Goal: Task Accomplishment & Management: Complete application form

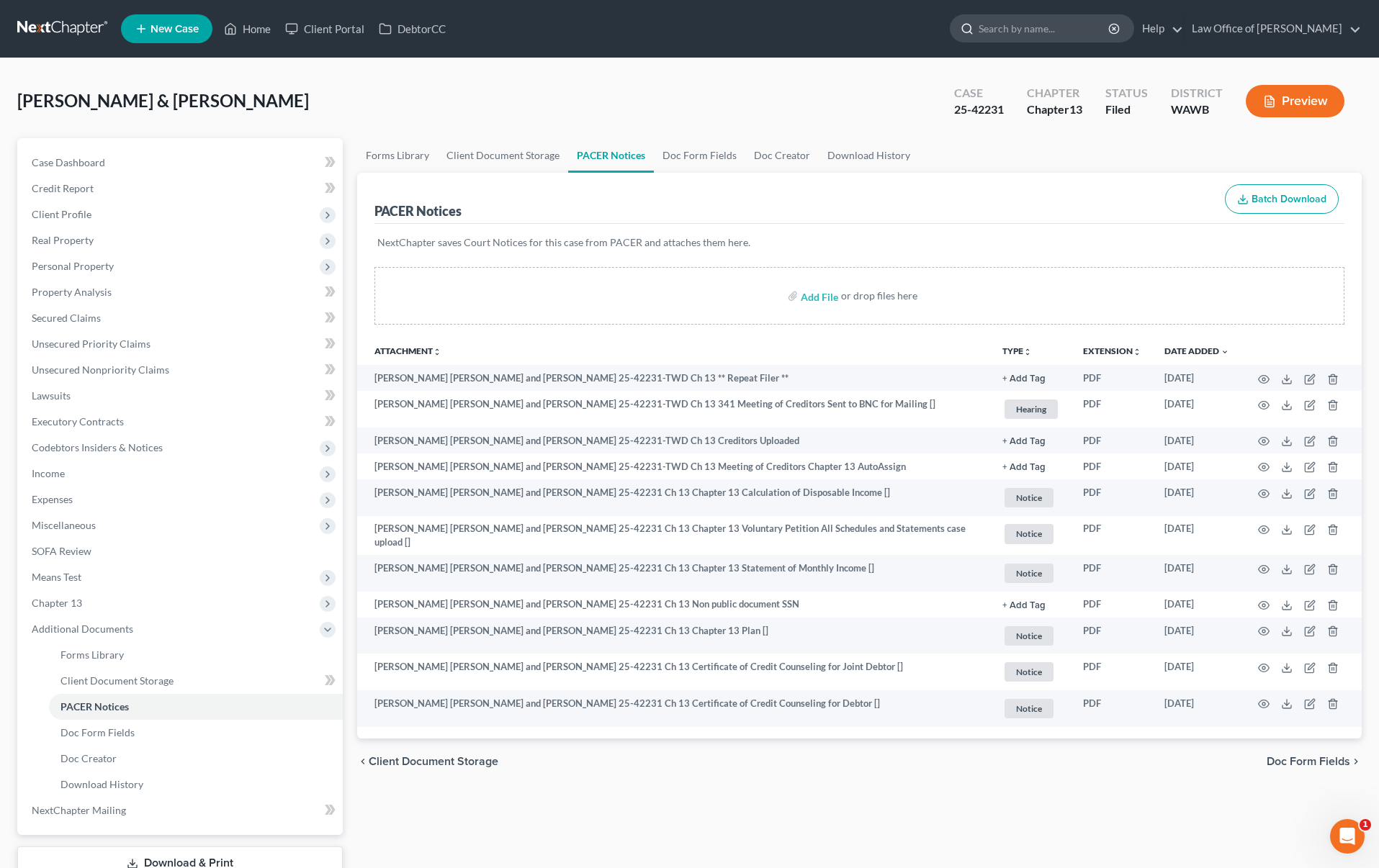
click at [1053, 35] on input "search" at bounding box center [1044, 28] width 132 height 27
type input "h"
type input "jerningan"
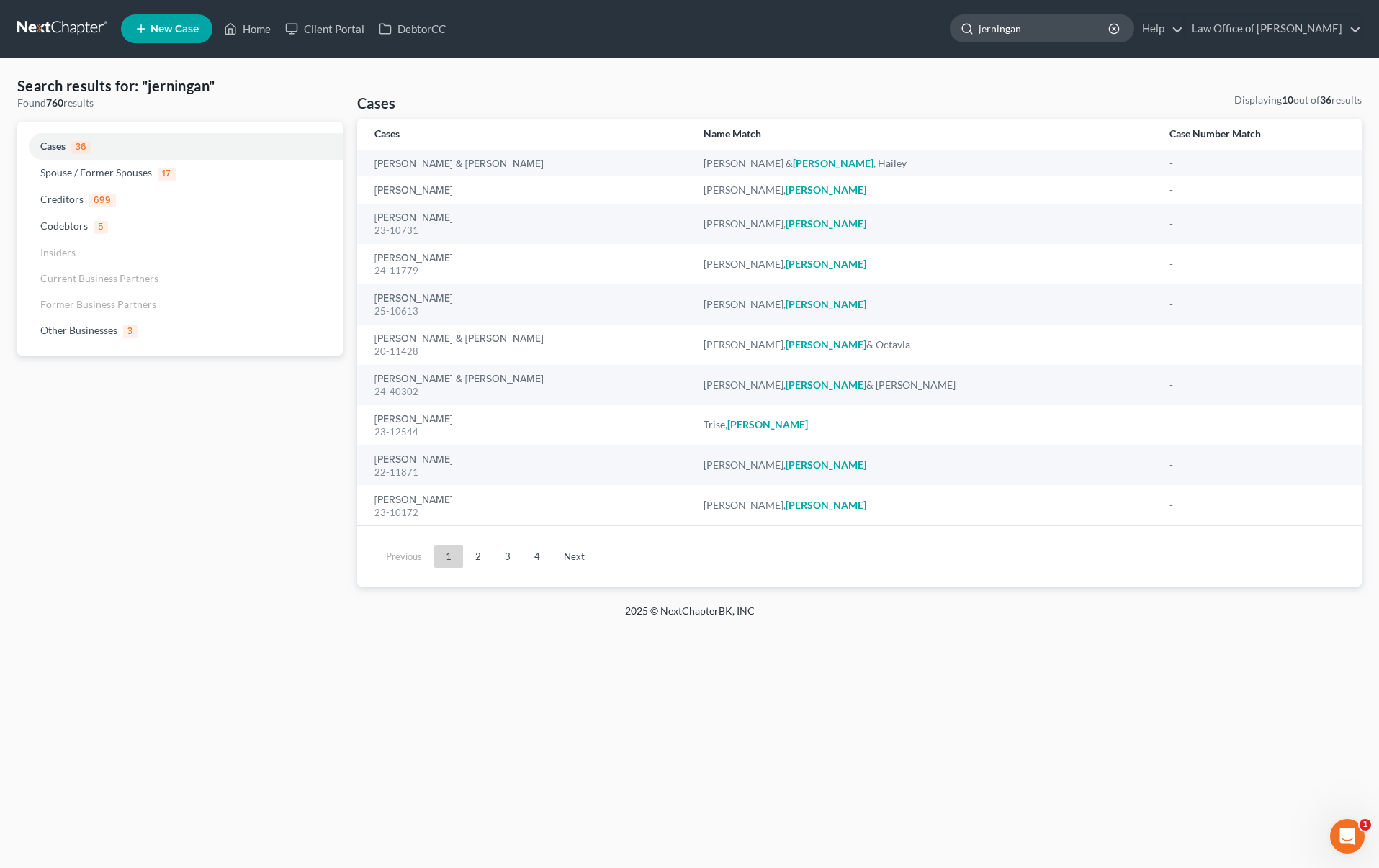
click at [1088, 31] on input "jerningan" at bounding box center [1044, 28] width 132 height 27
drag, startPoint x: 1088, startPoint y: 31, endPoint x: 651, endPoint y: 31, distance: 437.0
click at [651, 31] on ul "New Case Home Client Portal DebtorCC jerningan - No Result - Other Businesses J…" at bounding box center [741, 29] width 1241 height 38
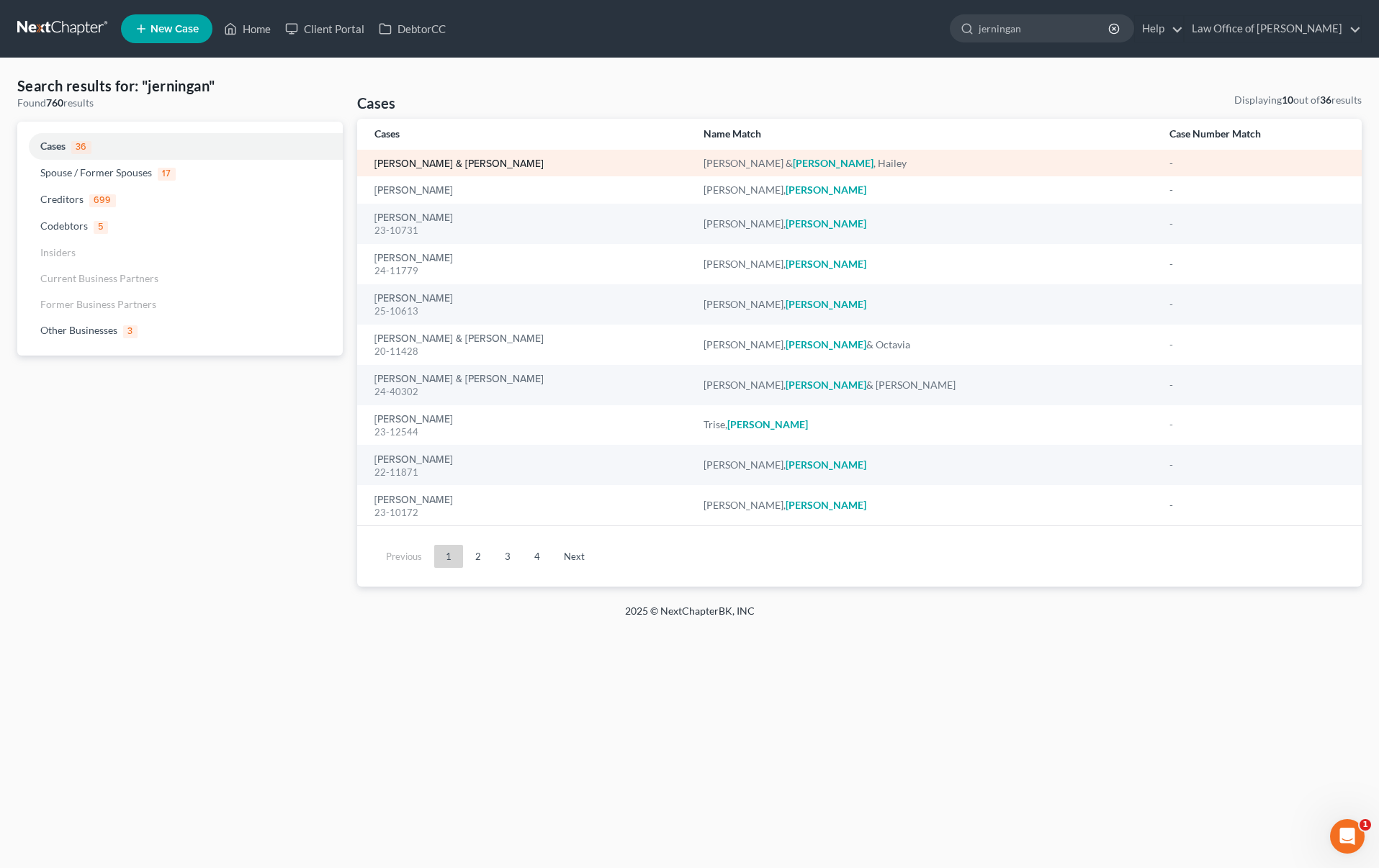
click at [460, 164] on link "[PERSON_NAME] & [PERSON_NAME]" at bounding box center [459, 164] width 170 height 10
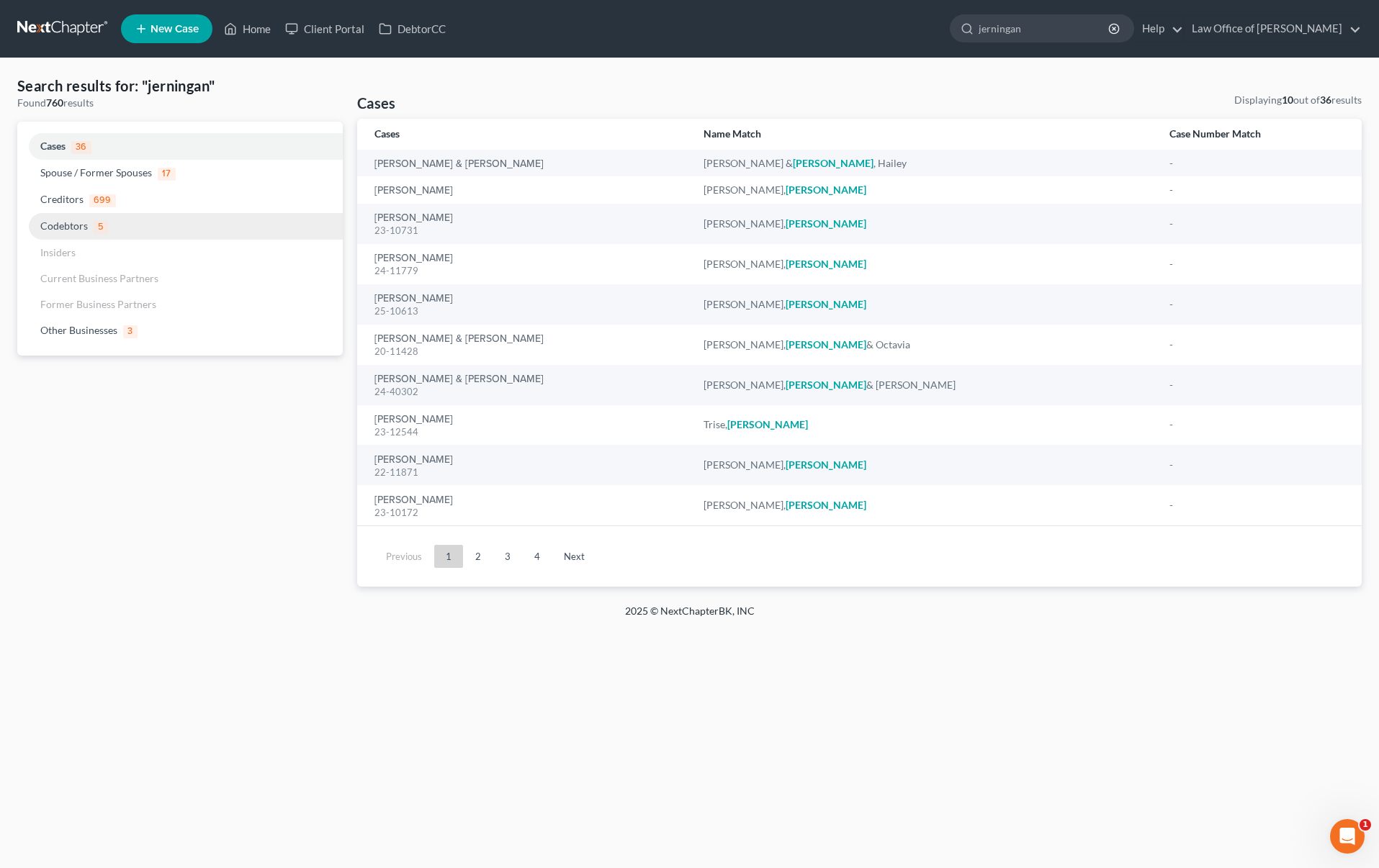
select select "6"
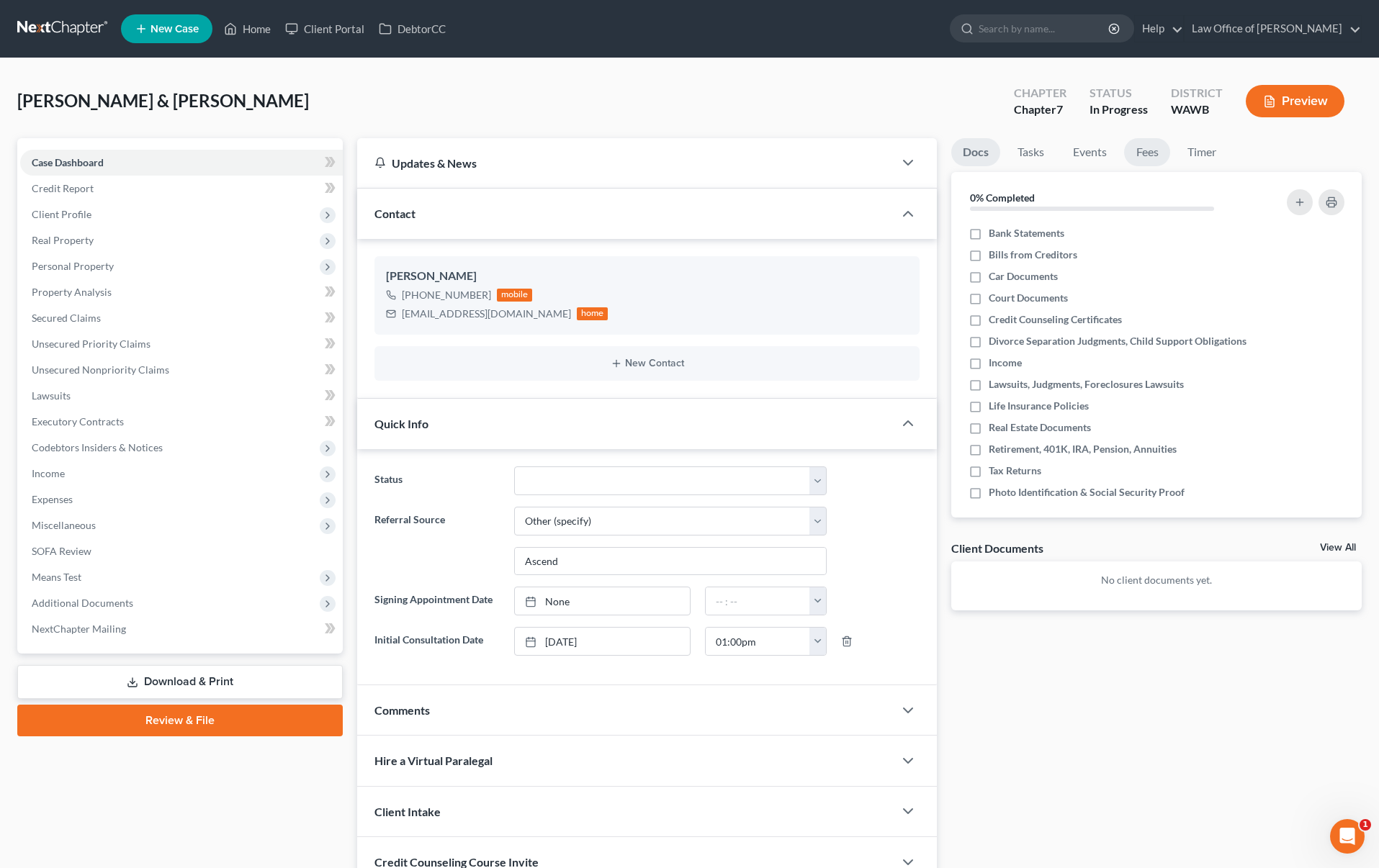
click at [1149, 151] on link "Fees" at bounding box center [1147, 152] width 46 height 28
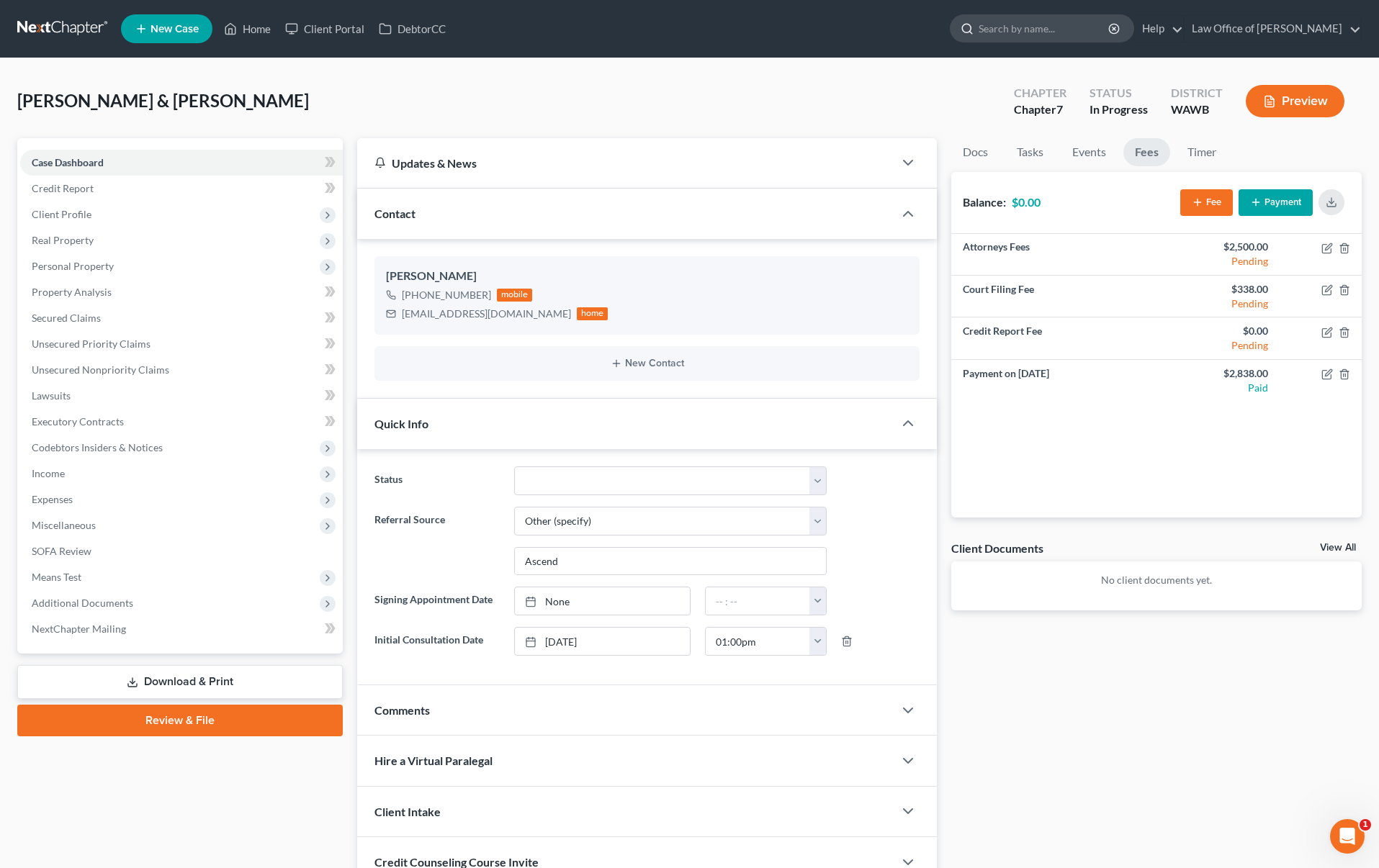
click at [1041, 36] on input "search" at bounding box center [1044, 28] width 132 height 27
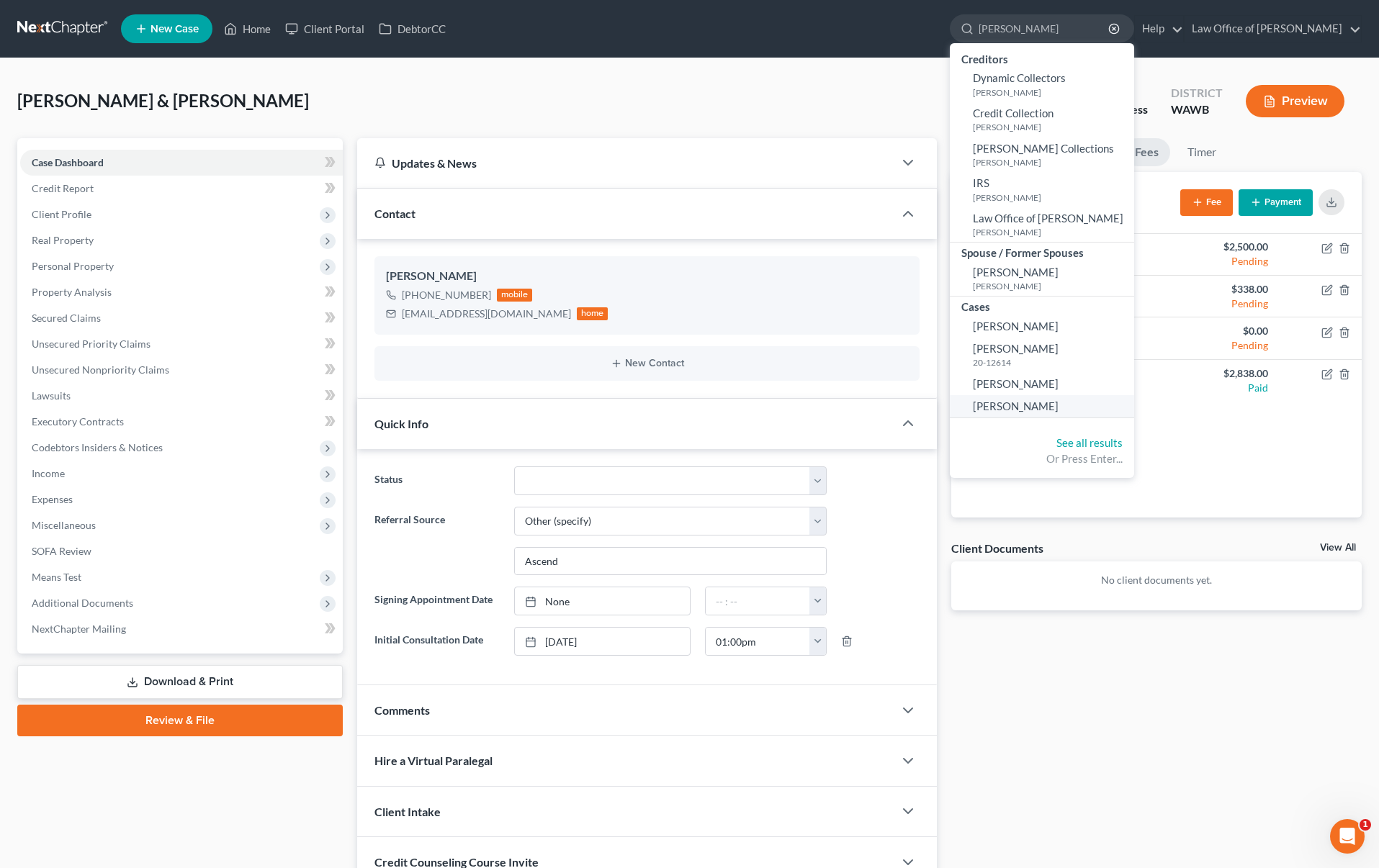
type input "[PERSON_NAME]"
click at [1055, 402] on span "[PERSON_NAME]" at bounding box center [1015, 406] width 86 height 13
select select "6"
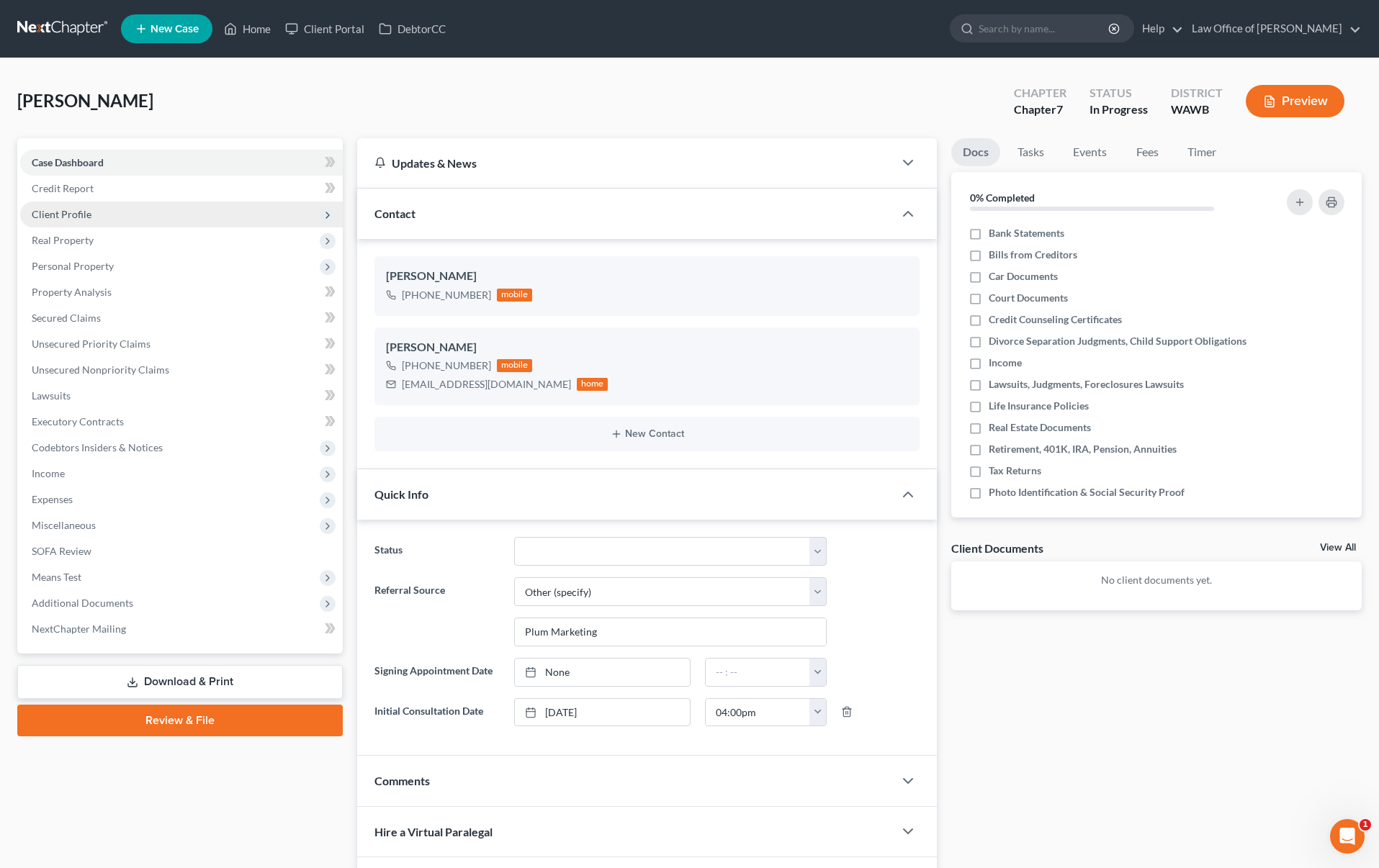
click at [239, 204] on span "Client Profile" at bounding box center [182, 215] width 323 height 26
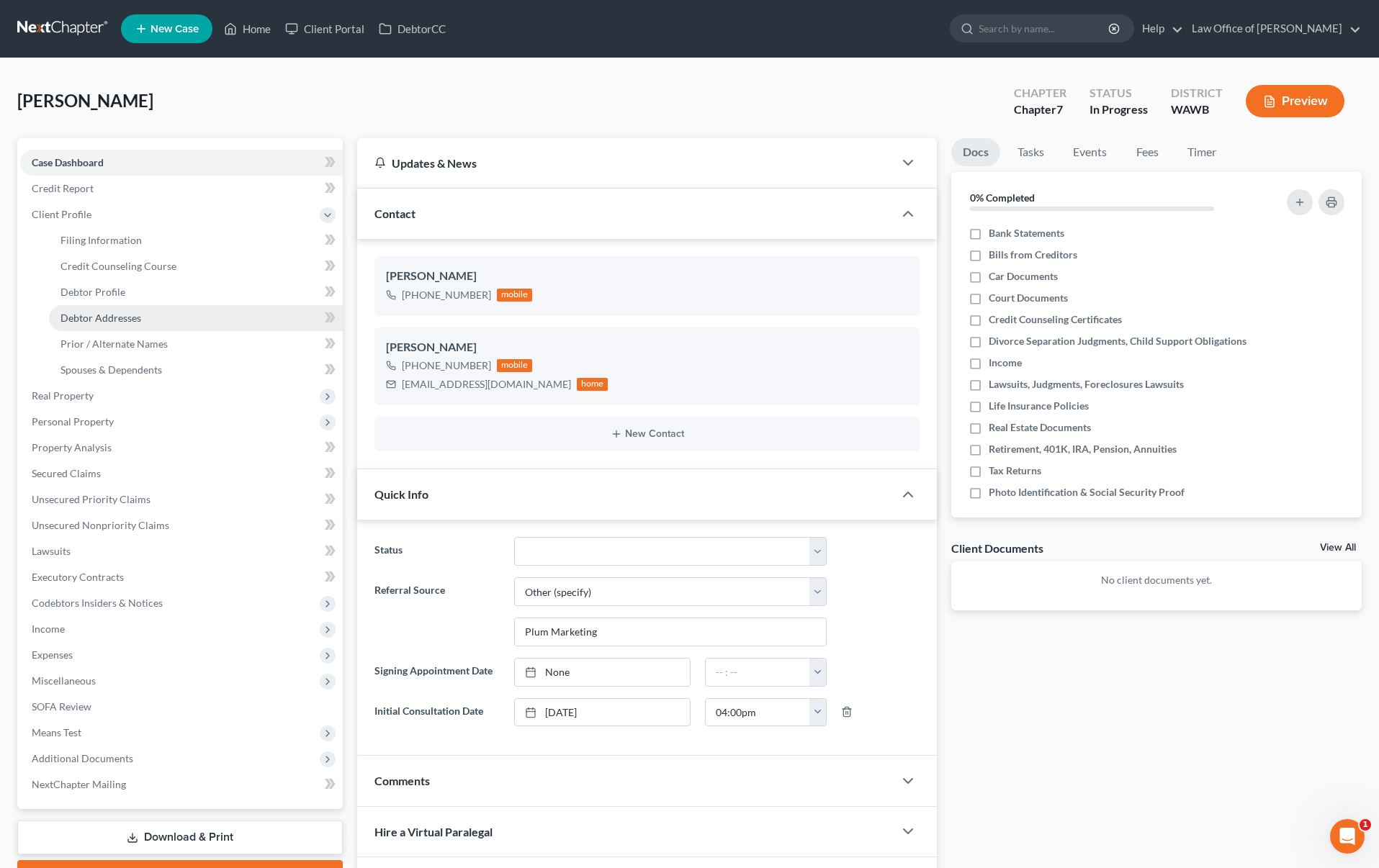
click at [190, 316] on link "Debtor Addresses" at bounding box center [195, 318] width 294 height 26
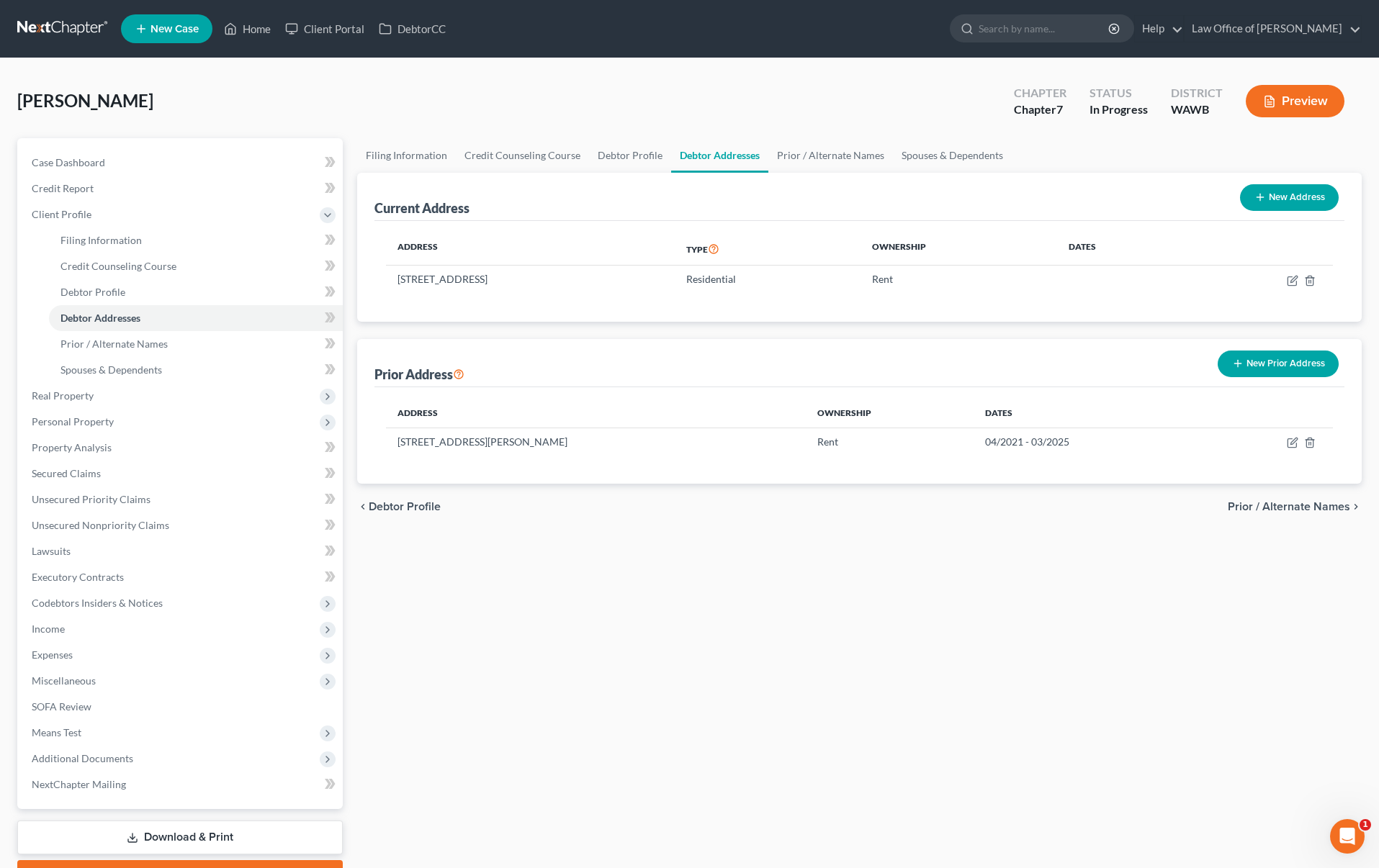
click at [1272, 226] on div "Address Type Ownership Dates [STREET_ADDRESS] Residential Rent" at bounding box center [859, 271] width 970 height 100
click at [1279, 198] on button "New Address" at bounding box center [1289, 197] width 99 height 27
select select "0"
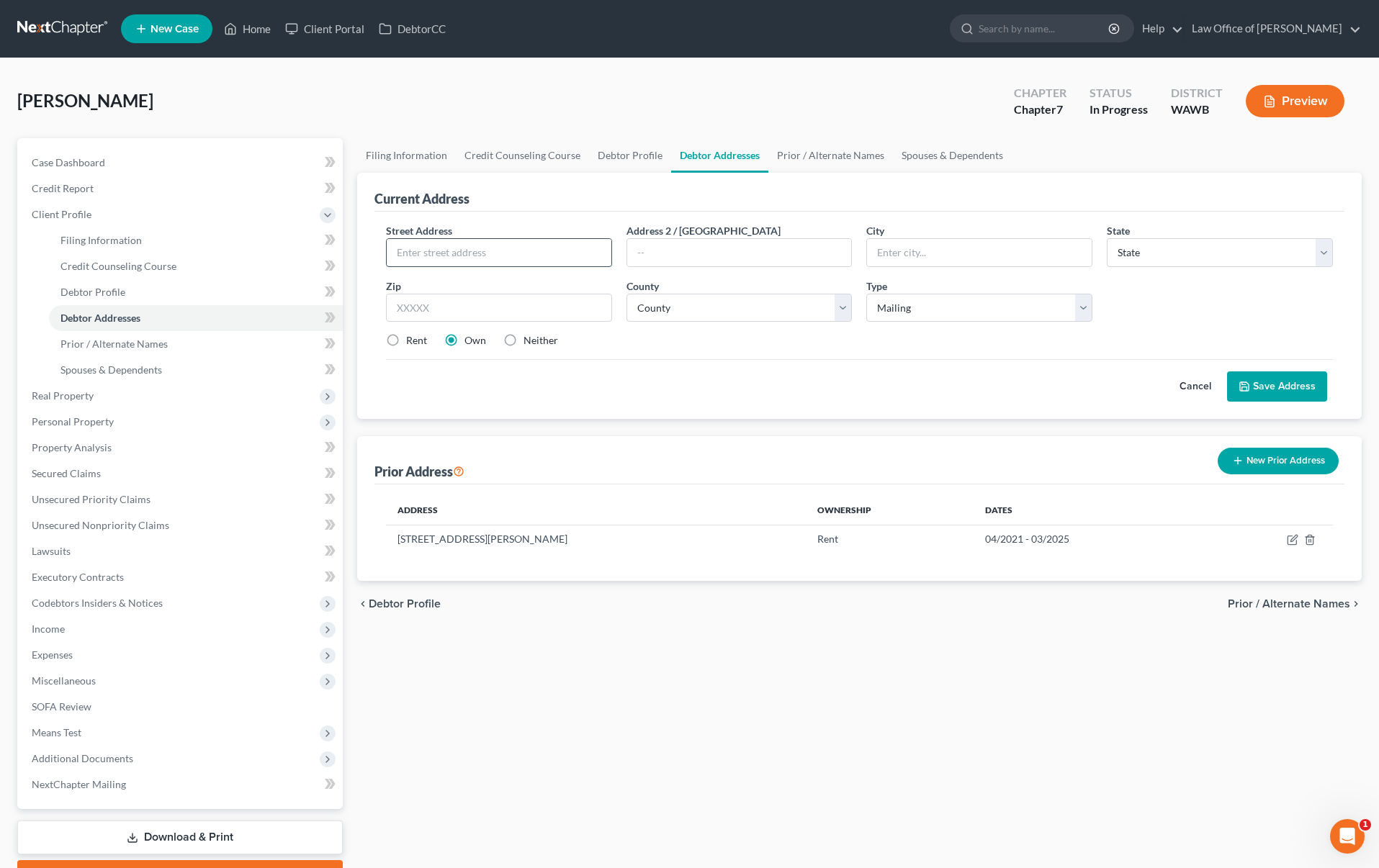
click at [558, 251] on input "text" at bounding box center [499, 252] width 225 height 28
paste input "[STREET_ADDRESS]"
type input "[STREET_ADDRESS]"
click at [571, 307] on input "text" at bounding box center [499, 308] width 226 height 29
type input "98021"
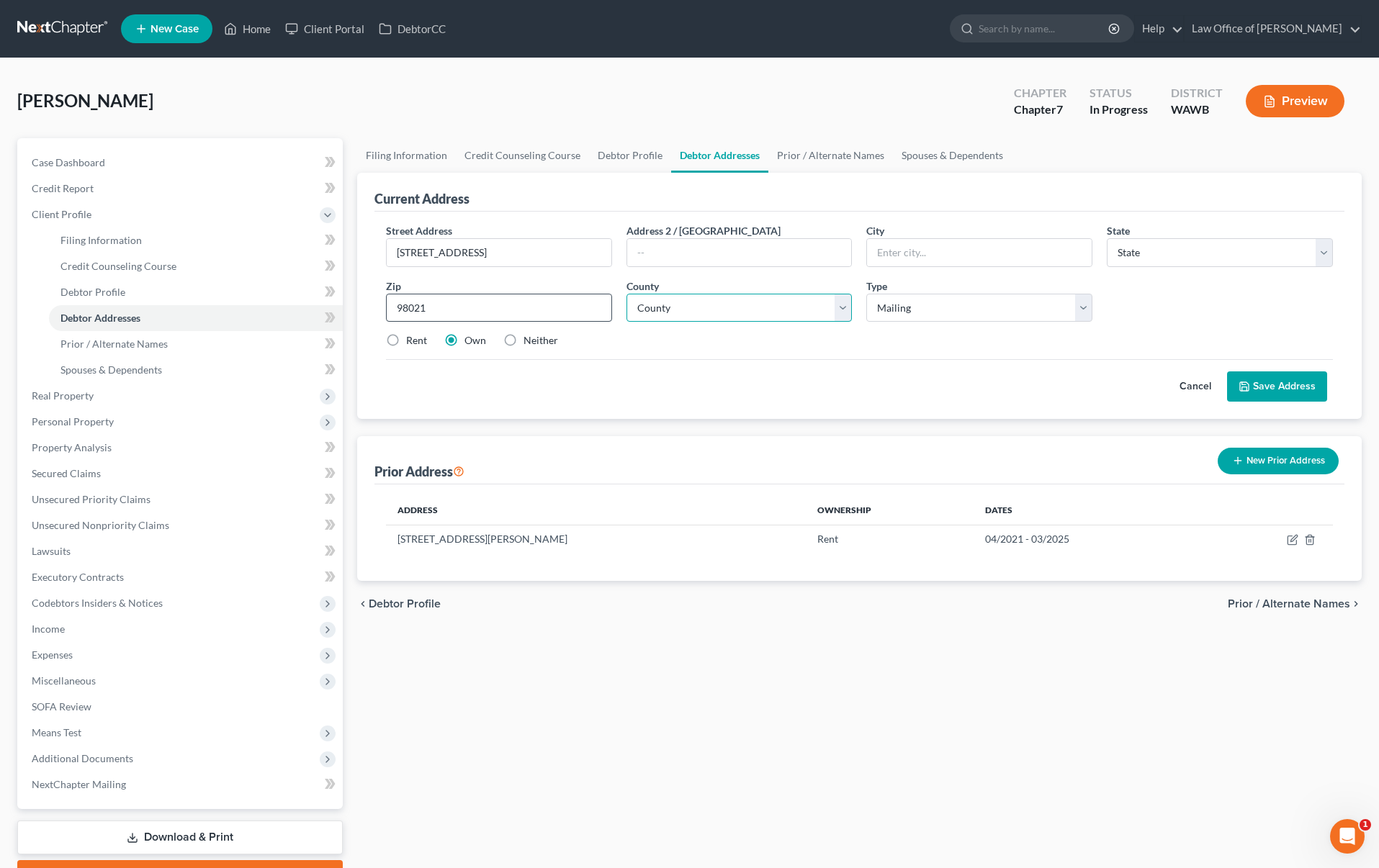
type input "Bothell"
select select "50"
click at [702, 311] on select "County [GEOGRAPHIC_DATA] [GEOGRAPHIC_DATA] [GEOGRAPHIC_DATA] [GEOGRAPHIC_DATA] …" at bounding box center [739, 308] width 226 height 29
select select "30"
click at [627, 294] on select "County [GEOGRAPHIC_DATA] [GEOGRAPHIC_DATA] [GEOGRAPHIC_DATA] [GEOGRAPHIC_DATA] …" at bounding box center [739, 308] width 226 height 29
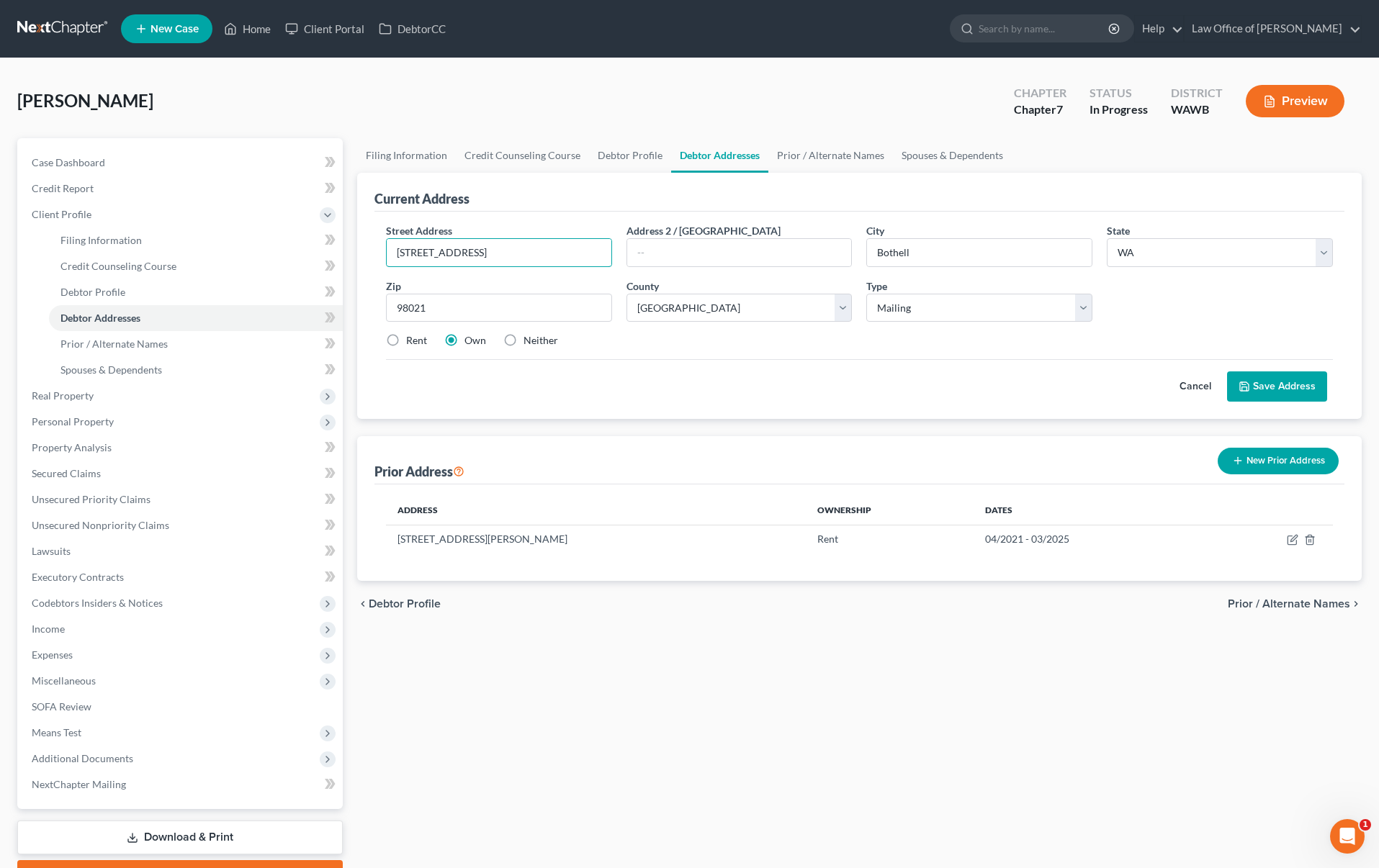
drag, startPoint x: 482, startPoint y: 254, endPoint x: 818, endPoint y: 280, distance: 337.0
click at [818, 280] on div "Street Address * [STREET_ADDRESS] Address [GEOGRAPHIC_DATA] * Bothell State * S…" at bounding box center [859, 291] width 961 height 136
type input "[STREET_ADDRESS],"
click at [1028, 308] on select "Select Mailing Rental Business" at bounding box center [979, 308] width 226 height 29
select select "1"
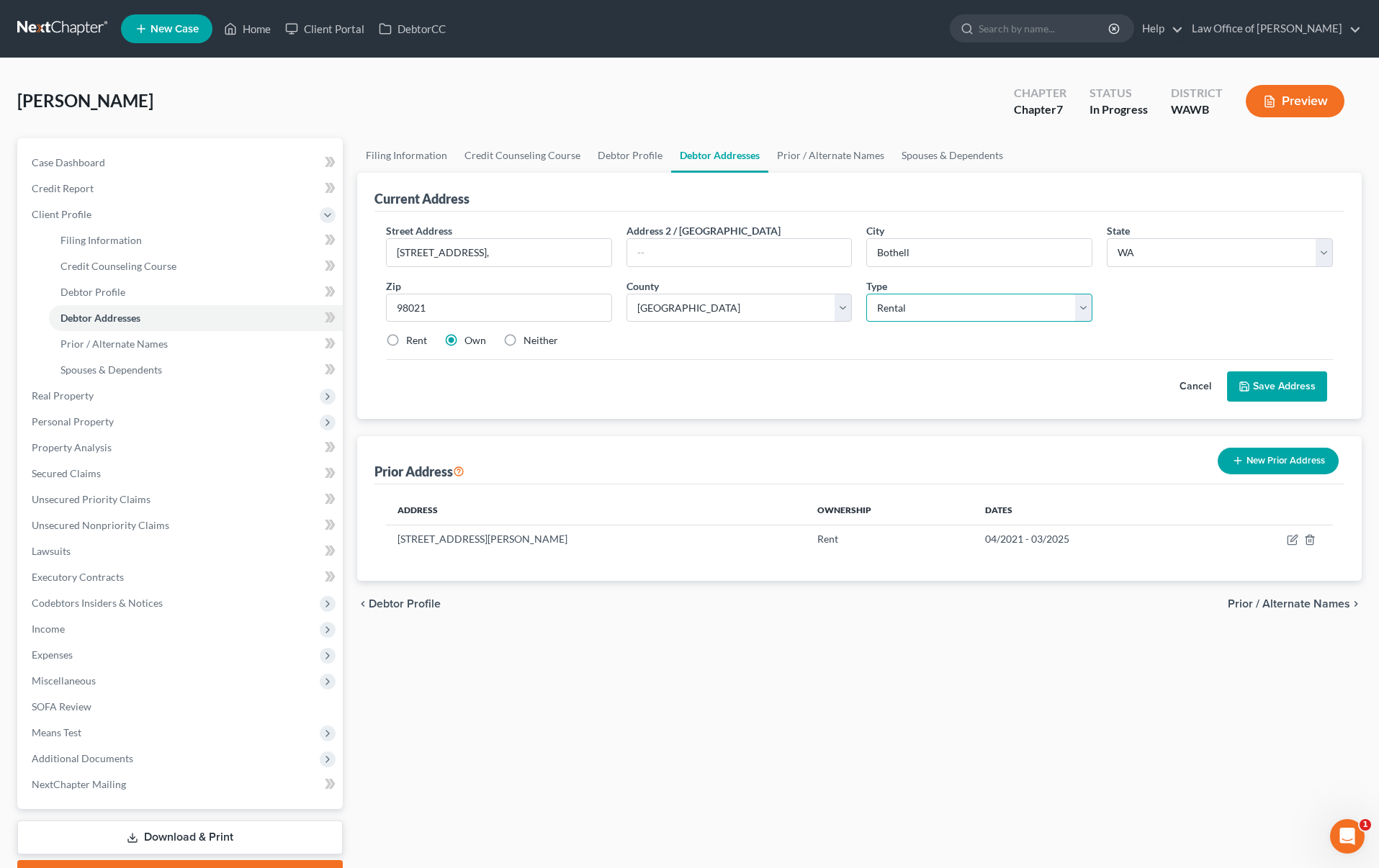
click at [866, 294] on select "Select Mailing Rental Business" at bounding box center [979, 308] width 226 height 29
click at [1298, 390] on button "Save Address" at bounding box center [1277, 386] width 100 height 30
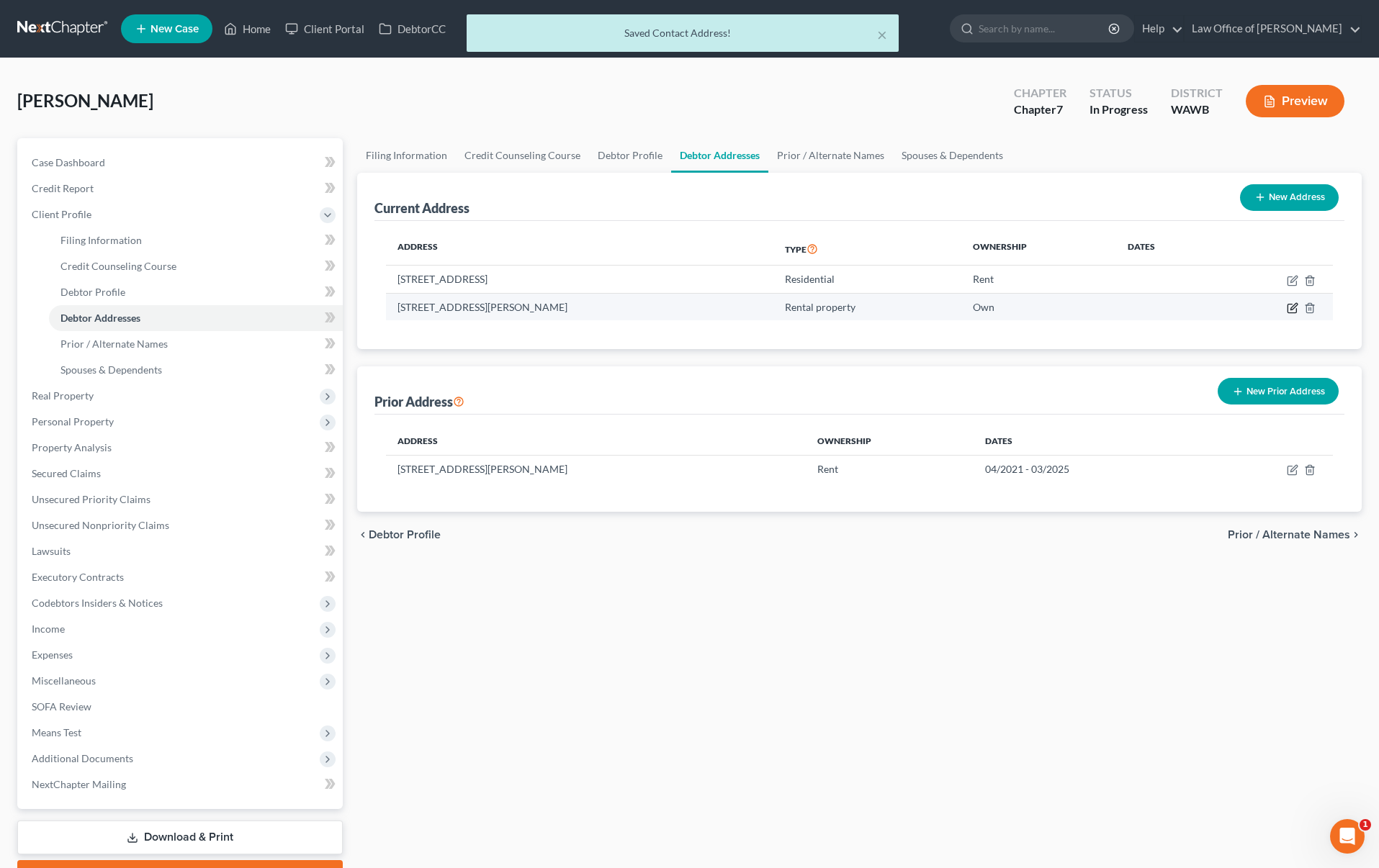
click at [1288, 305] on icon "button" at bounding box center [1292, 308] width 11 height 11
select select "50"
select select "30"
select select "1"
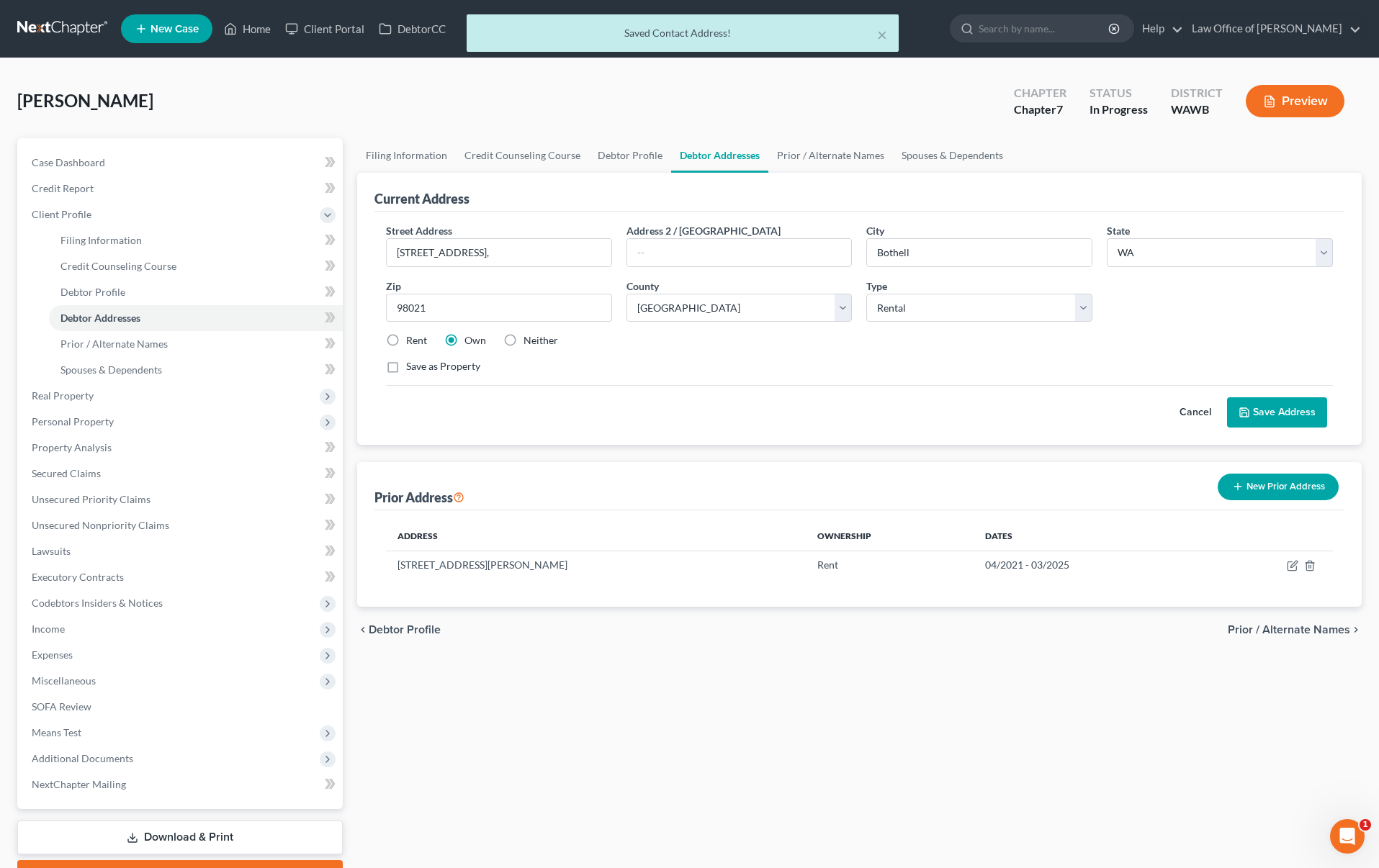
click at [407, 337] on label "Rent" at bounding box center [417, 341] width 21 height 15
click at [412, 337] on input "Rent" at bounding box center [417, 338] width 9 height 9
radio input "true"
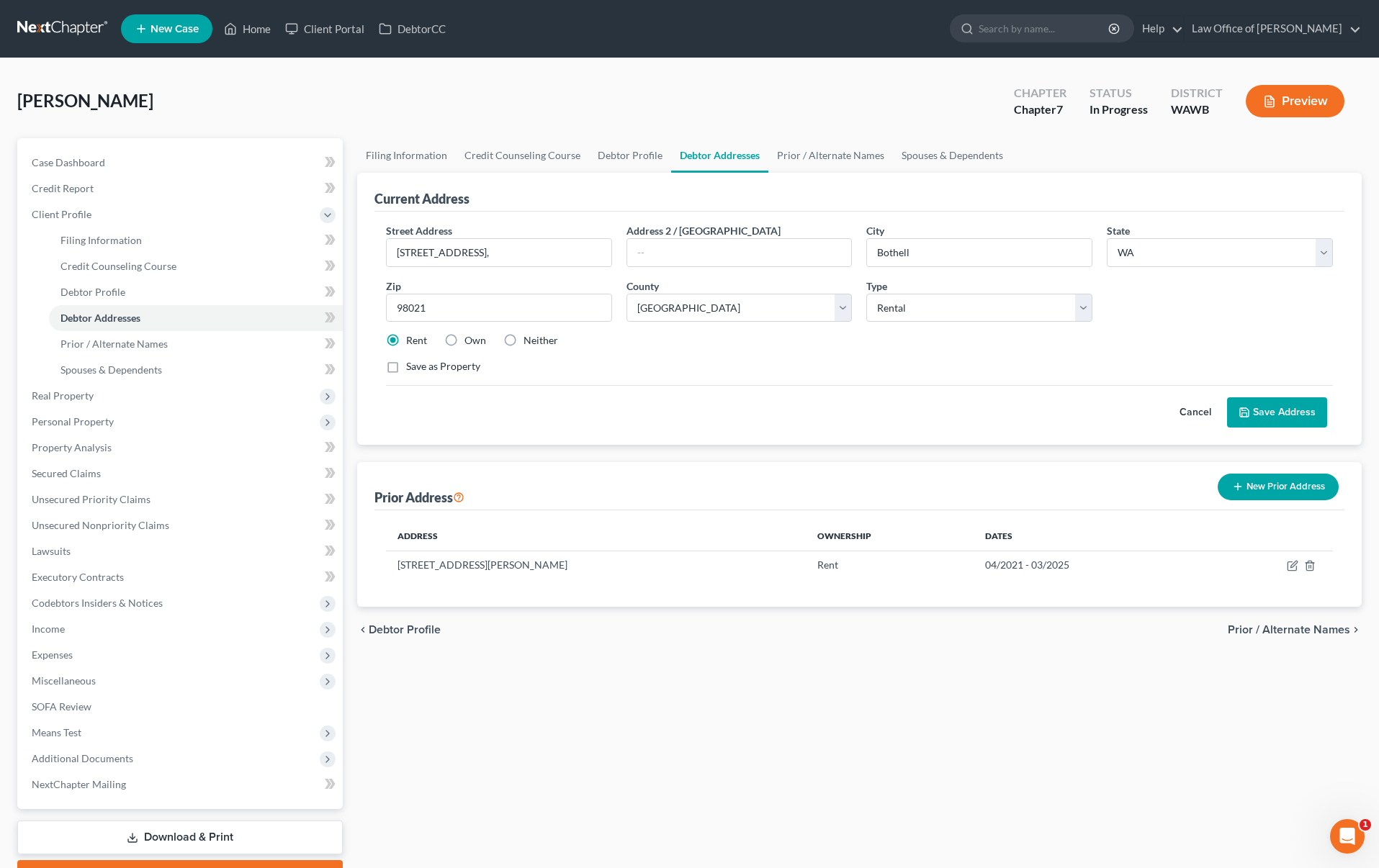
click at [1285, 406] on button "Save Address" at bounding box center [1277, 412] width 100 height 30
